Goal: Obtain resource: Download file/media

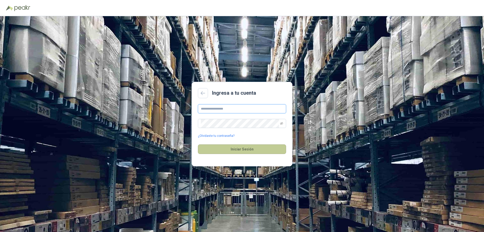
type input "**********"
click at [241, 146] on button "Iniciar Sesión" at bounding box center [242, 149] width 88 height 10
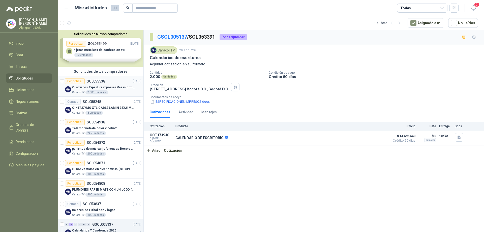
click at [111, 87] on p "Cuadernos Tapa dura impresa (Mas informacion en el adjunto)" at bounding box center [103, 87] width 63 height 5
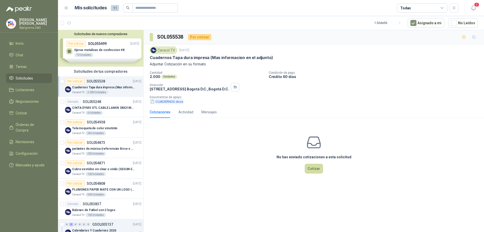
click at [171, 102] on button "CUADERNOS.docx" at bounding box center [167, 101] width 34 height 5
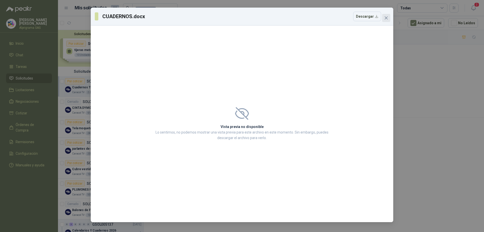
click at [385, 18] on icon "close" at bounding box center [386, 18] width 4 height 4
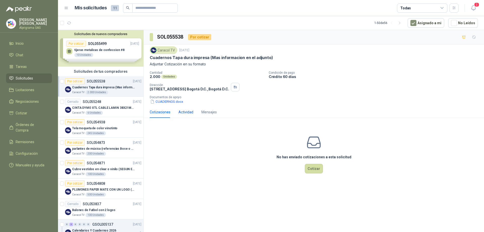
click at [184, 113] on div "Actividad" at bounding box center [186, 112] width 15 height 6
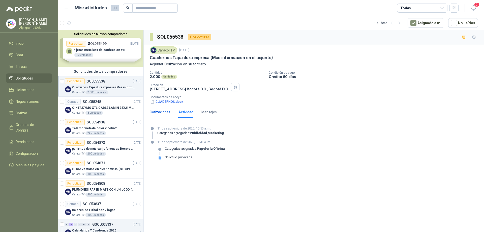
click at [161, 111] on div "Cotizaciones" at bounding box center [160, 112] width 21 height 6
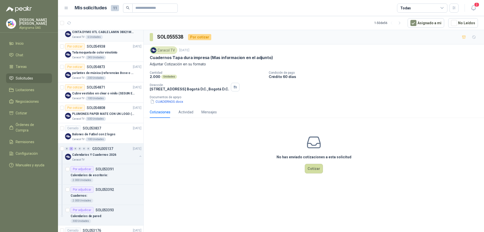
scroll to position [151, 0]
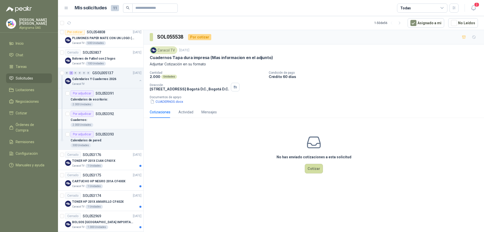
click at [121, 123] on div "2.000 Unidades" at bounding box center [106, 125] width 71 height 4
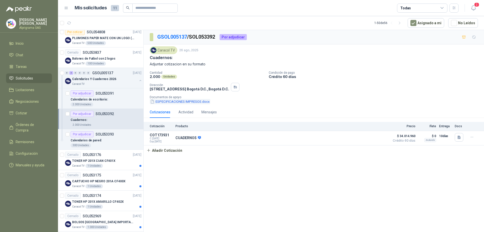
click at [187, 103] on button "ESPECIFICACIONES IMPRESOS.docx" at bounding box center [180, 101] width 61 height 5
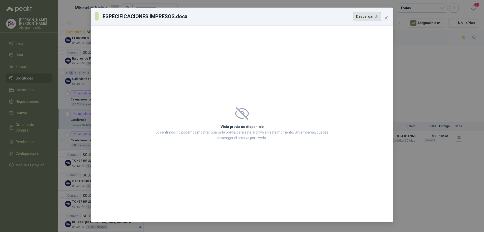
click at [375, 15] on button "Descargar" at bounding box center [367, 17] width 28 height 10
click at [387, 17] on icon "close" at bounding box center [386, 18] width 4 height 4
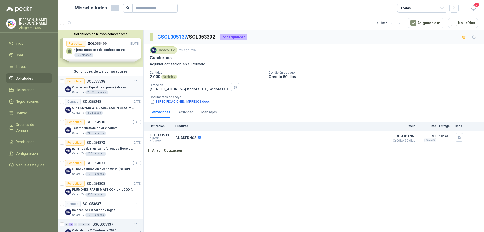
click at [116, 87] on p "Cuadernos Tapa dura impresa (Mas informacion en el adjunto)" at bounding box center [103, 87] width 63 height 5
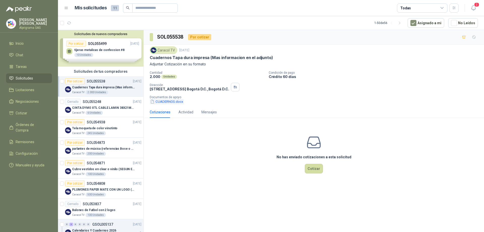
click at [179, 102] on button "CUADERNOS.docx" at bounding box center [167, 101] width 34 height 5
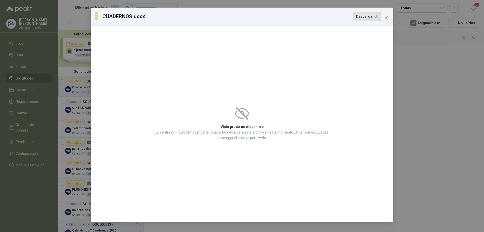
click at [368, 18] on button "Descargar" at bounding box center [367, 17] width 28 height 10
click at [387, 17] on icon "close" at bounding box center [386, 17] width 3 height 3
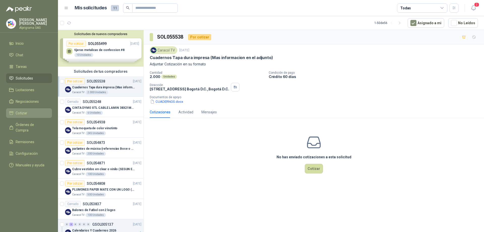
click at [38, 114] on li "Cotizar" at bounding box center [29, 113] width 40 height 6
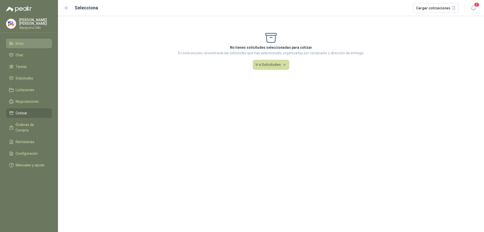
click at [14, 42] on li "Inicio" at bounding box center [29, 44] width 40 height 6
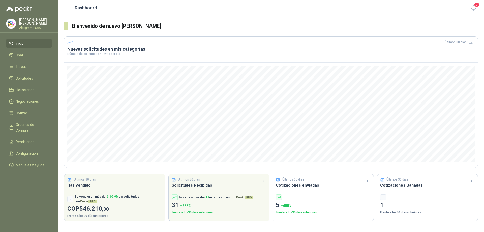
click at [36, 44] on li "Inicio" at bounding box center [29, 44] width 40 height 6
click at [24, 93] on link "Licitaciones" at bounding box center [29, 90] width 46 height 10
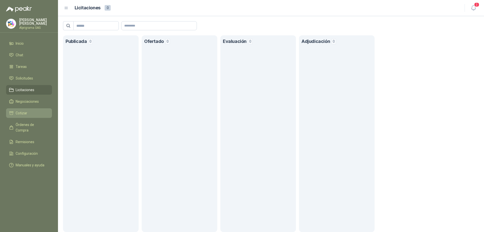
click at [22, 110] on span "Cotizar" at bounding box center [22, 113] width 12 height 6
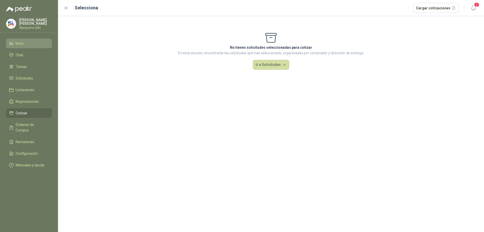
click at [16, 45] on span "Inicio" at bounding box center [20, 44] width 8 height 6
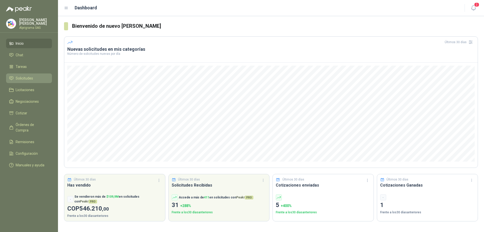
click at [36, 76] on li "Solicitudes" at bounding box center [29, 78] width 40 height 6
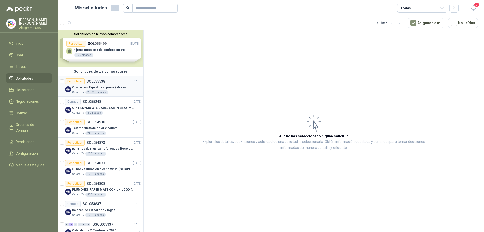
click at [116, 92] on div "Caracol TV 2.000 Unidades" at bounding box center [106, 92] width 69 height 4
